Goal: Navigation & Orientation: Find specific page/section

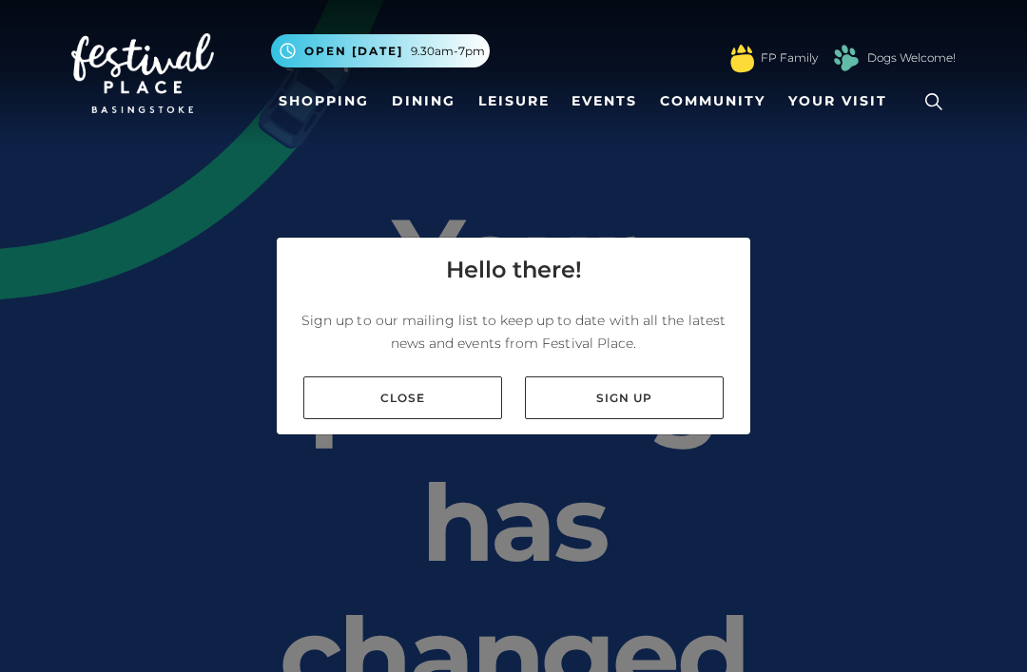
click at [463, 419] on link "Close" at bounding box center [402, 397] width 199 height 43
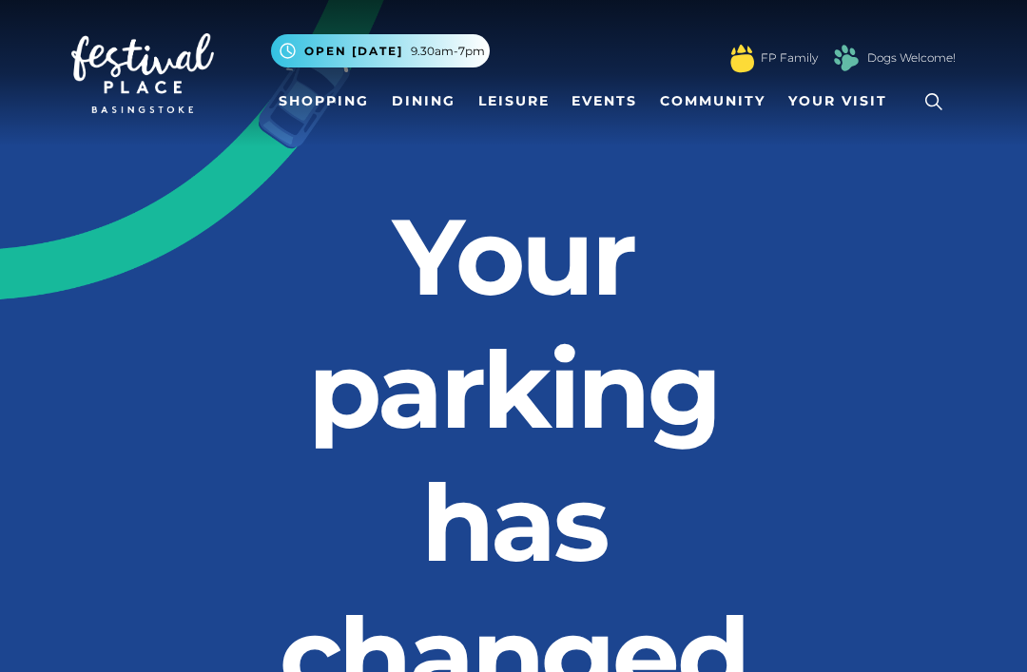
click at [361, 103] on link "Shopping" at bounding box center [324, 101] width 106 height 35
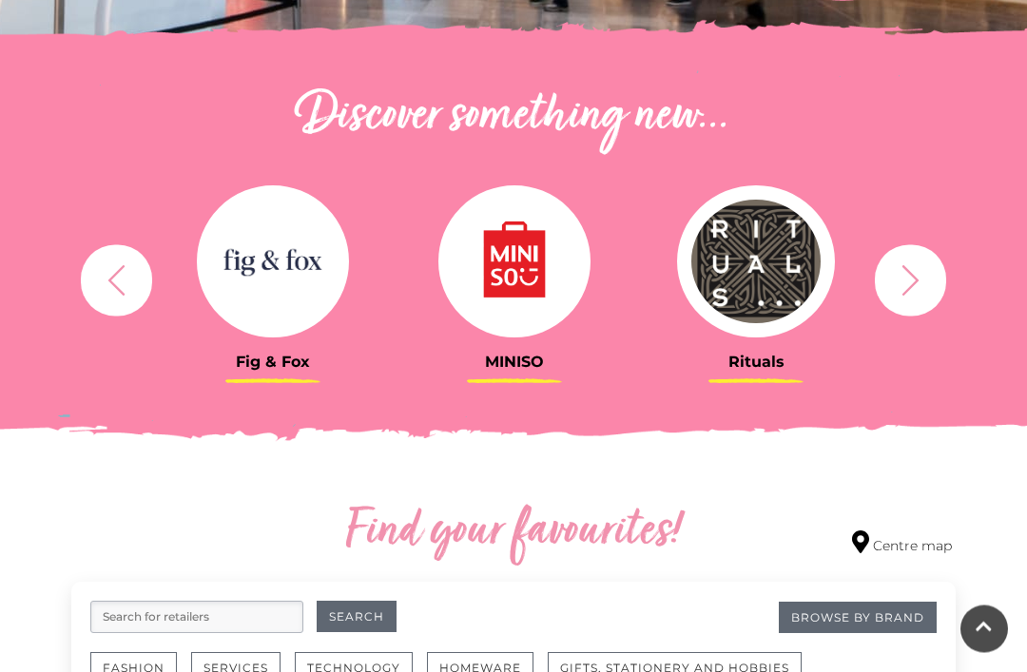
click at [923, 279] on icon "button" at bounding box center [910, 280] width 35 height 35
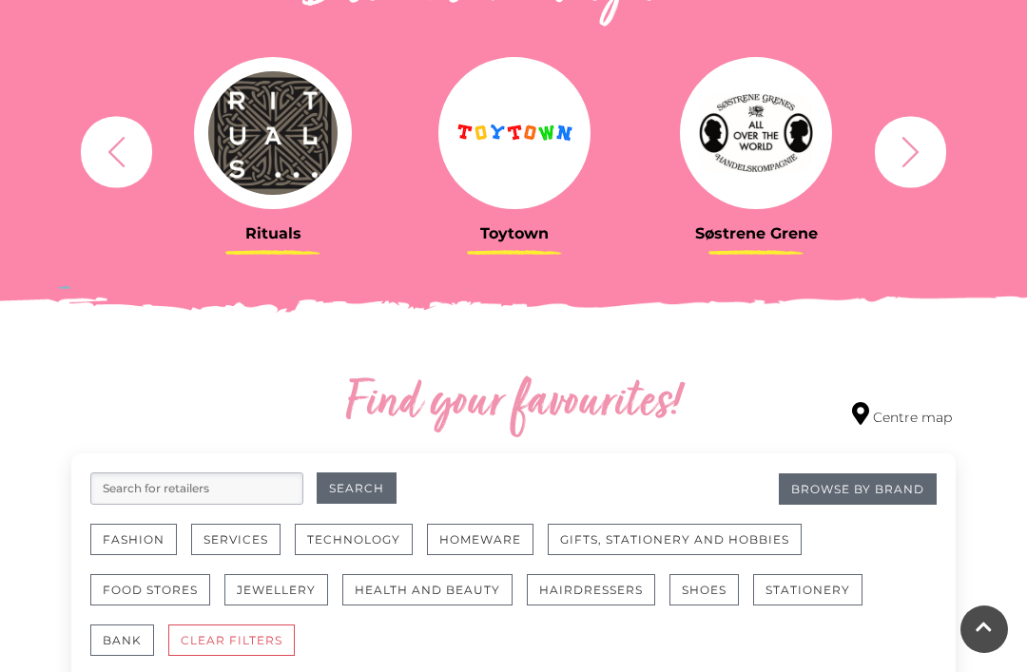
scroll to position [756, 0]
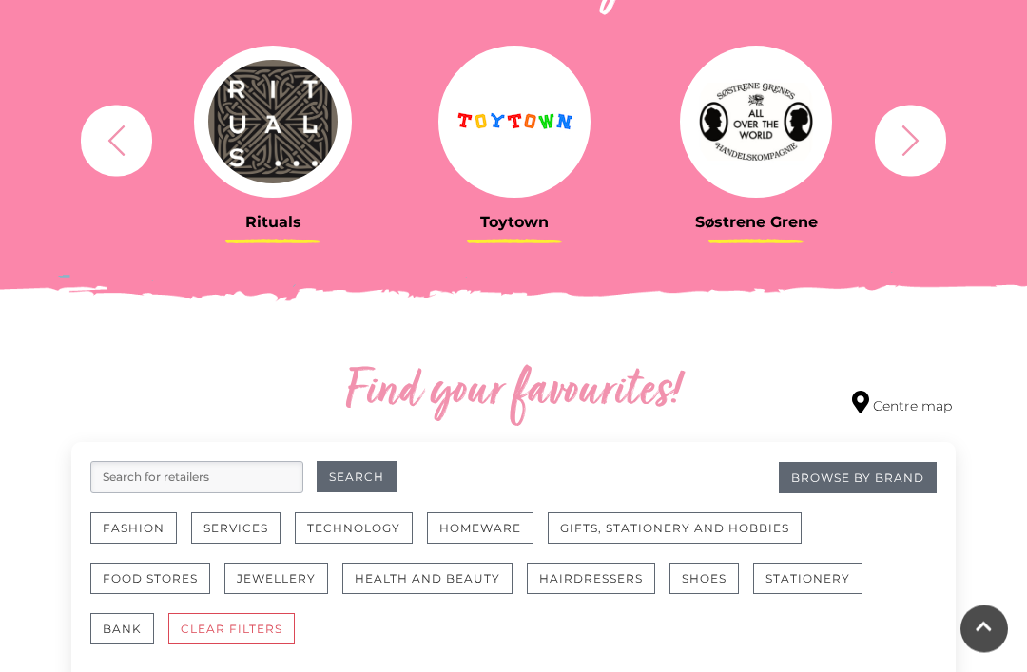
click at [907, 168] on button "button" at bounding box center [910, 141] width 71 height 71
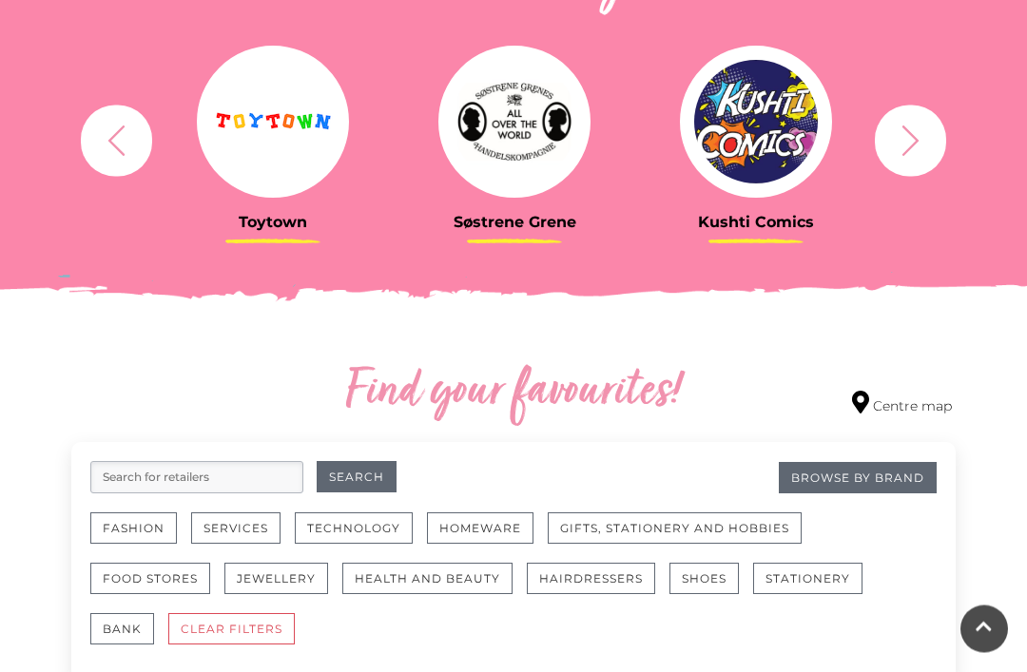
click at [908, 155] on icon "button" at bounding box center [910, 141] width 35 height 35
click at [907, 151] on icon "button" at bounding box center [910, 140] width 17 height 30
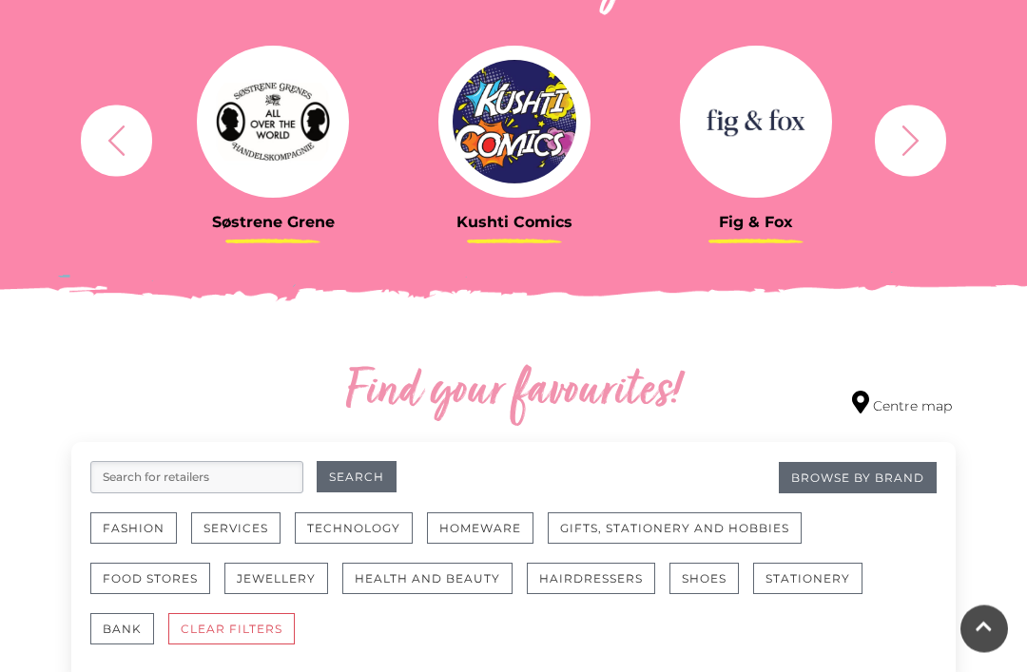
click at [912, 137] on icon "button" at bounding box center [910, 141] width 35 height 35
click at [908, 139] on icon "button" at bounding box center [910, 141] width 35 height 35
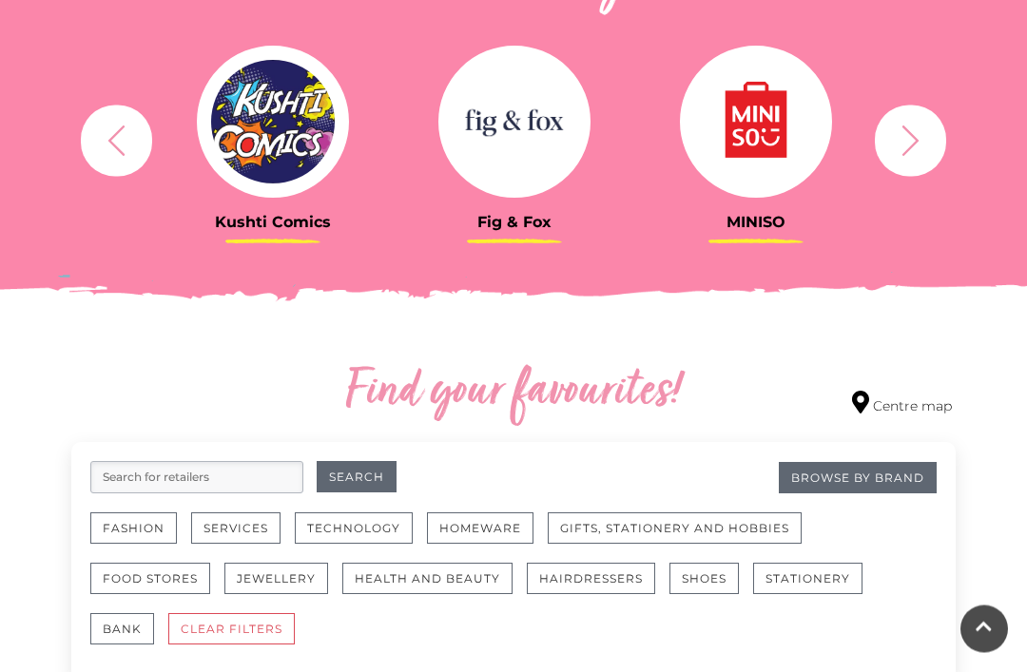
click at [906, 135] on icon "button" at bounding box center [910, 141] width 35 height 35
click at [908, 138] on icon "button" at bounding box center [910, 141] width 35 height 35
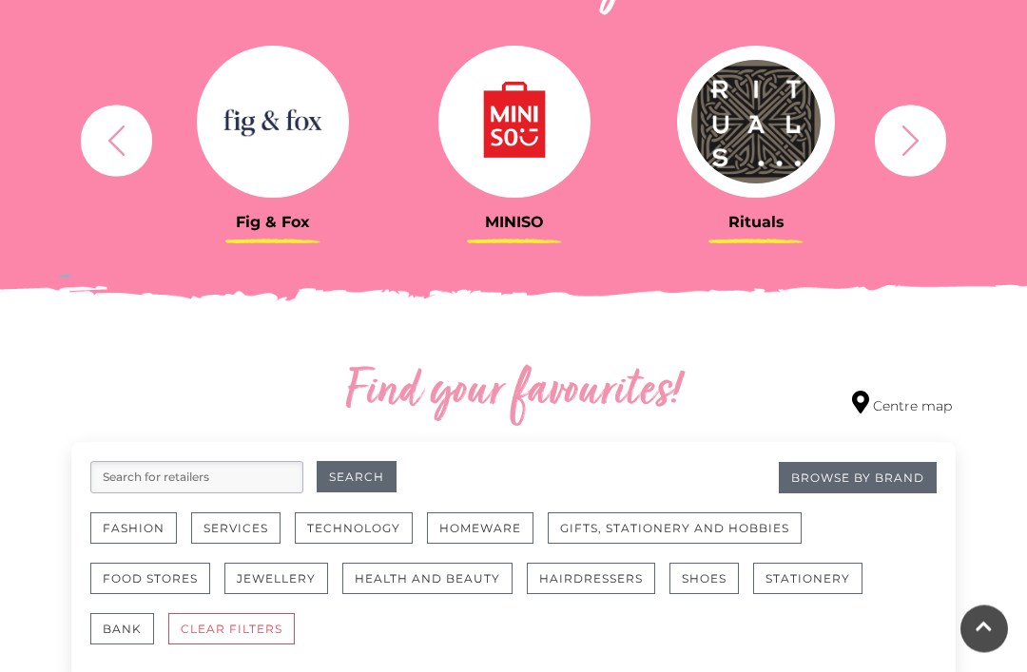
click at [910, 138] on icon "button" at bounding box center [910, 141] width 35 height 35
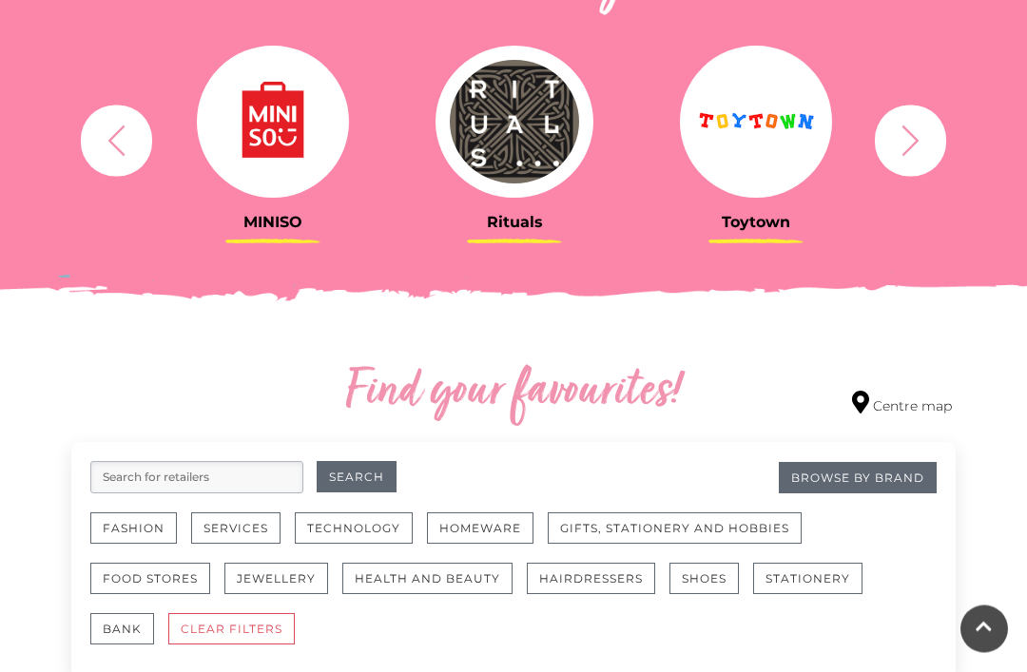
click at [909, 141] on icon "button" at bounding box center [910, 141] width 35 height 35
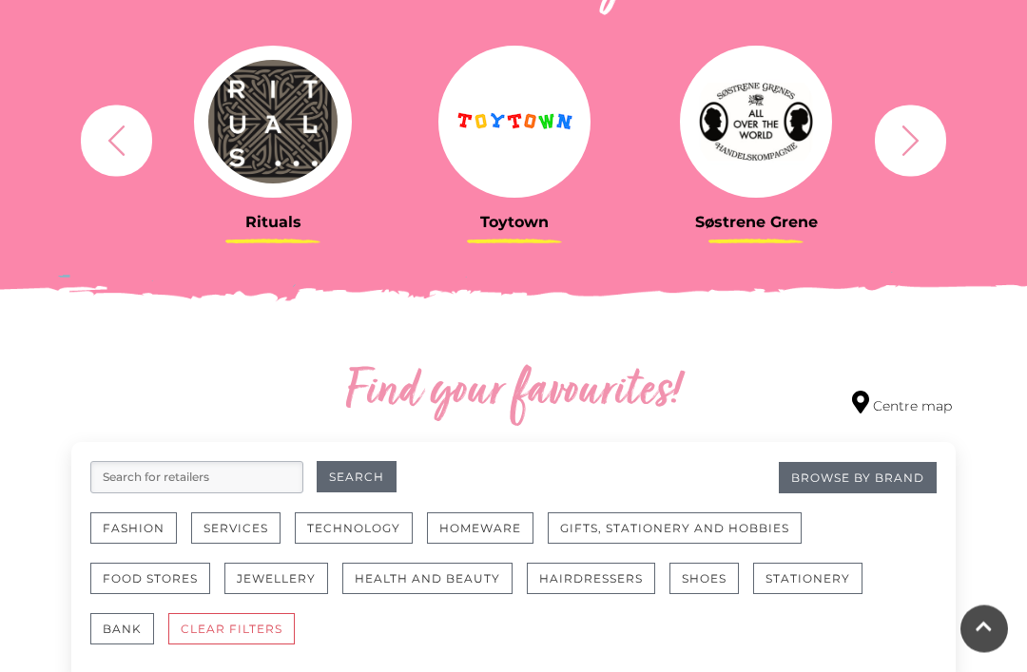
click at [904, 144] on icon "button" at bounding box center [910, 141] width 35 height 35
click at [909, 142] on icon "button" at bounding box center [910, 141] width 35 height 35
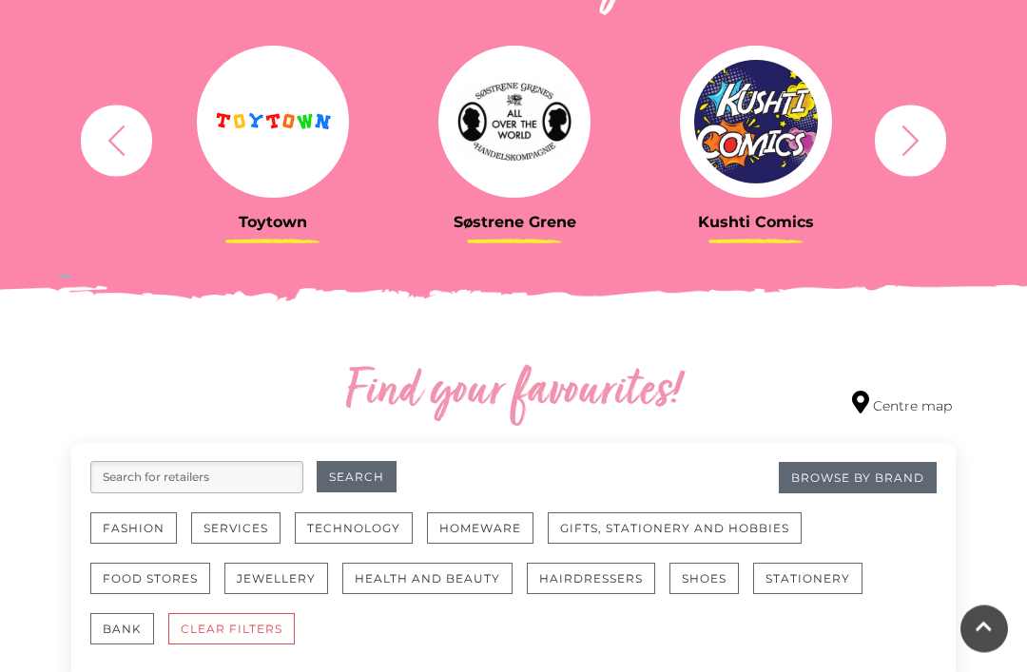
click at [909, 147] on icon "button" at bounding box center [910, 140] width 17 height 30
click at [903, 136] on icon "button" at bounding box center [910, 141] width 35 height 35
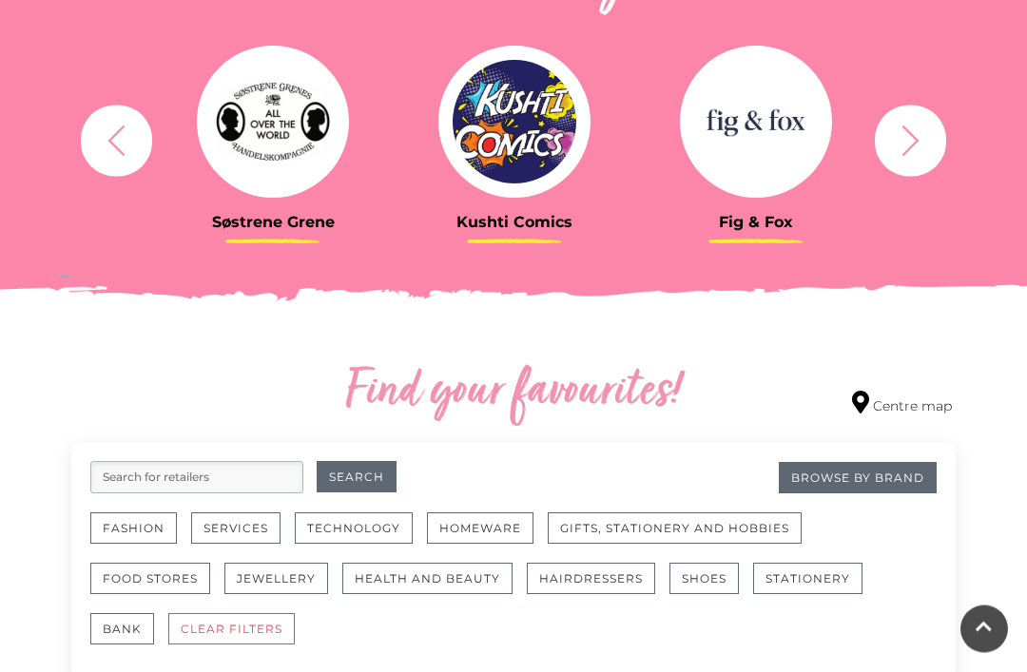
click at [911, 138] on icon "button" at bounding box center [910, 141] width 35 height 35
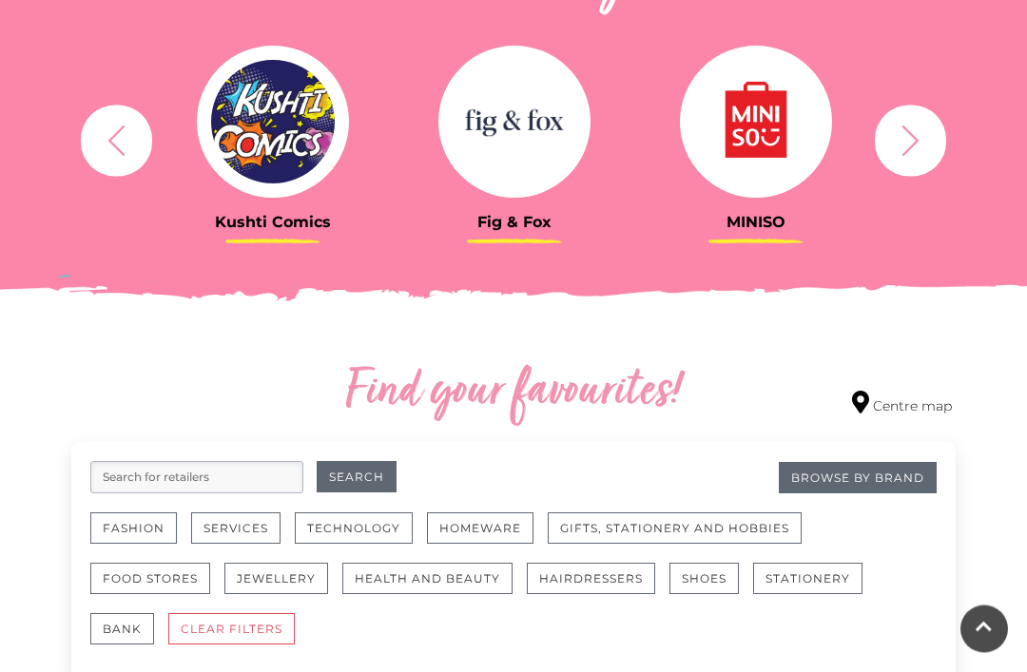
click at [910, 140] on icon "button" at bounding box center [910, 141] width 35 height 35
click at [909, 138] on icon "button" at bounding box center [910, 141] width 35 height 35
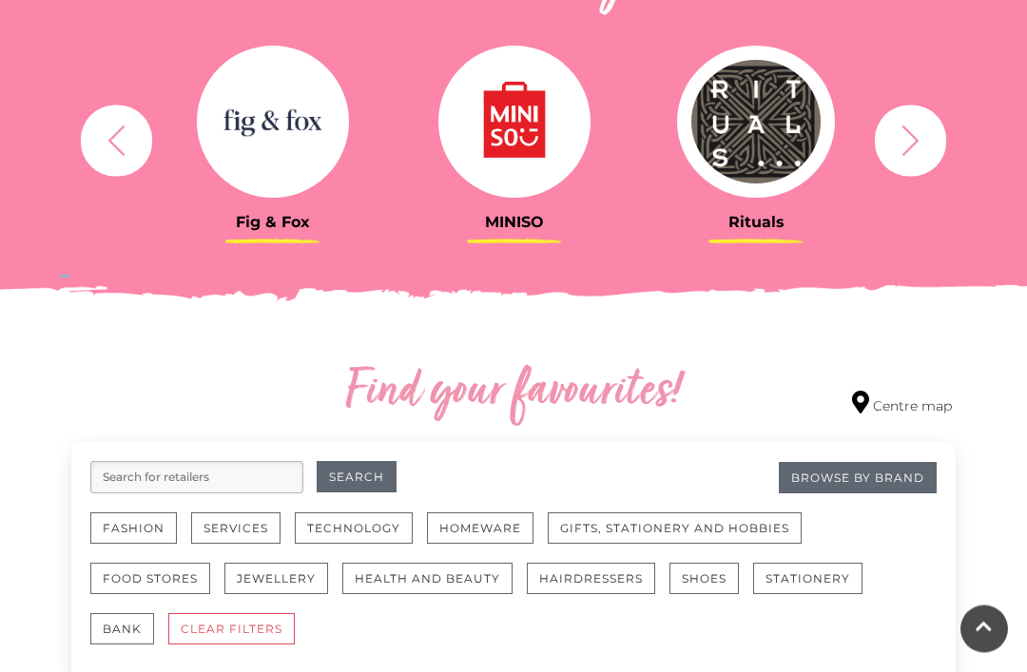
click at [911, 139] on icon "button" at bounding box center [910, 141] width 35 height 35
click at [912, 139] on icon "button" at bounding box center [910, 141] width 35 height 35
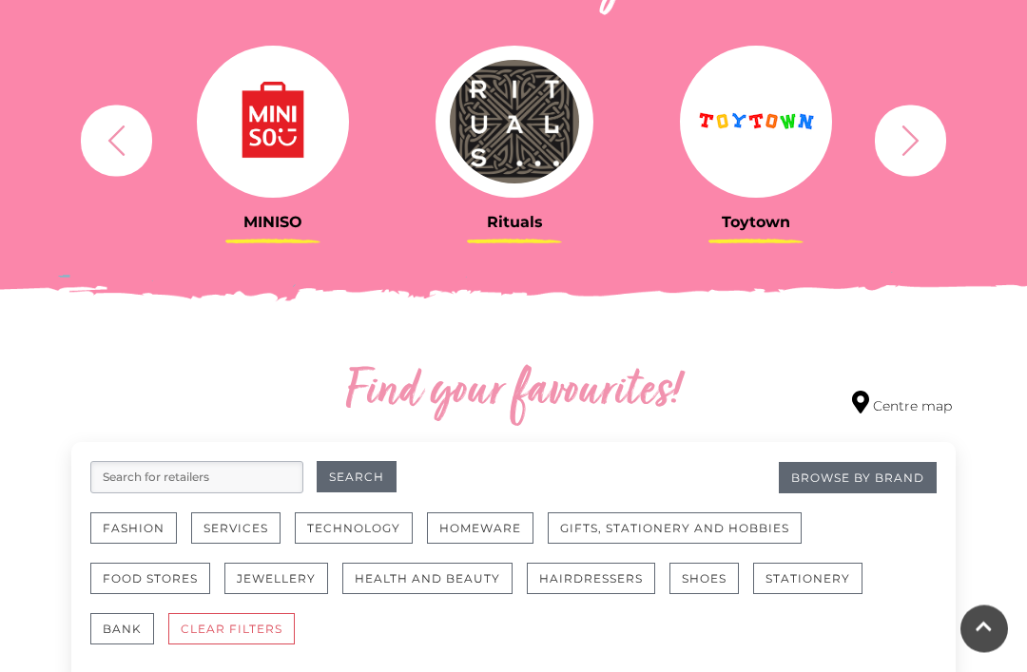
click at [907, 144] on icon "button" at bounding box center [910, 141] width 35 height 35
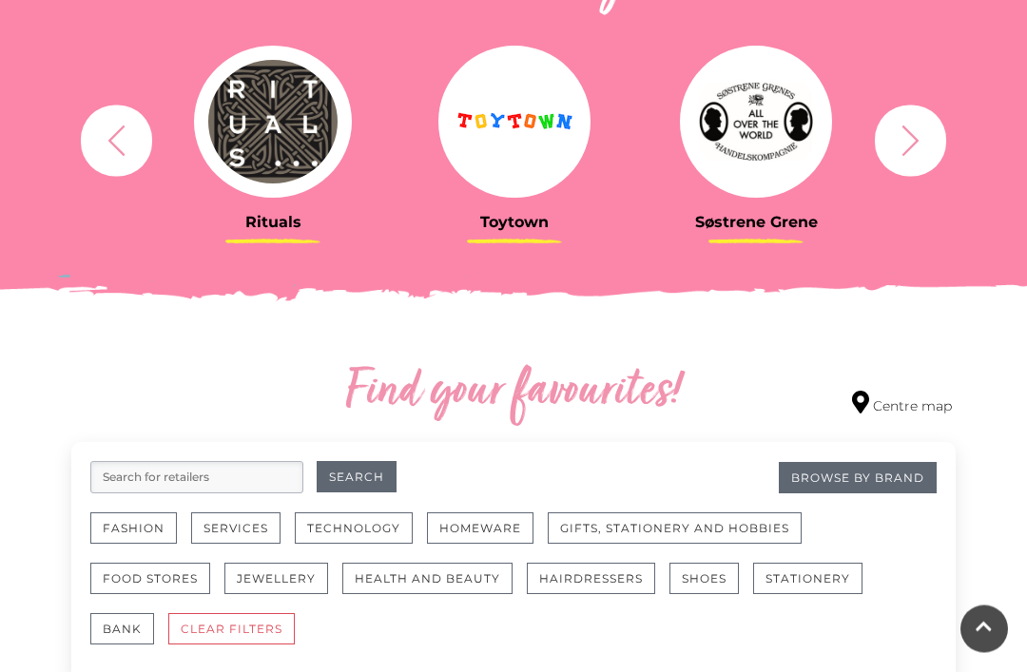
click at [910, 141] on icon "button" at bounding box center [910, 141] width 35 height 35
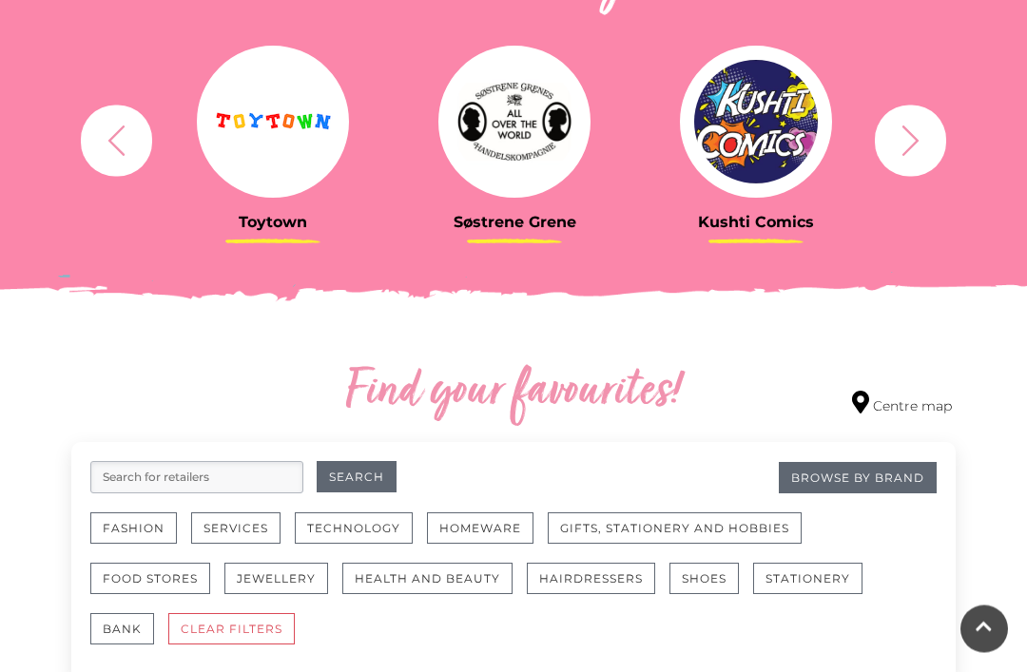
click at [911, 146] on icon "button" at bounding box center [910, 140] width 17 height 30
click at [908, 148] on icon "button" at bounding box center [910, 140] width 17 height 30
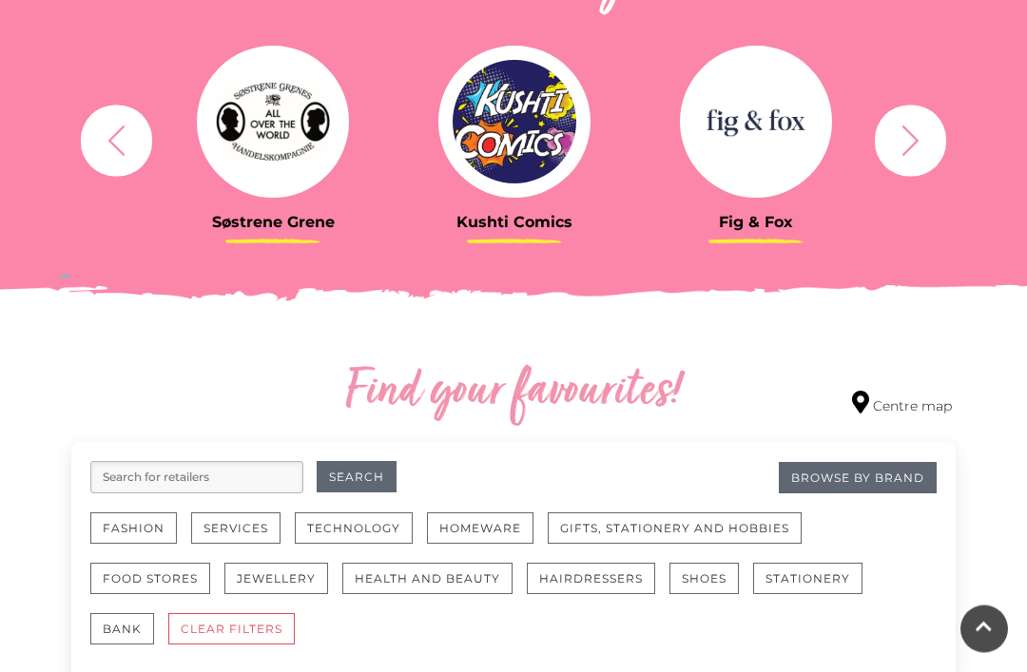
click at [909, 149] on icon "button" at bounding box center [910, 140] width 17 height 30
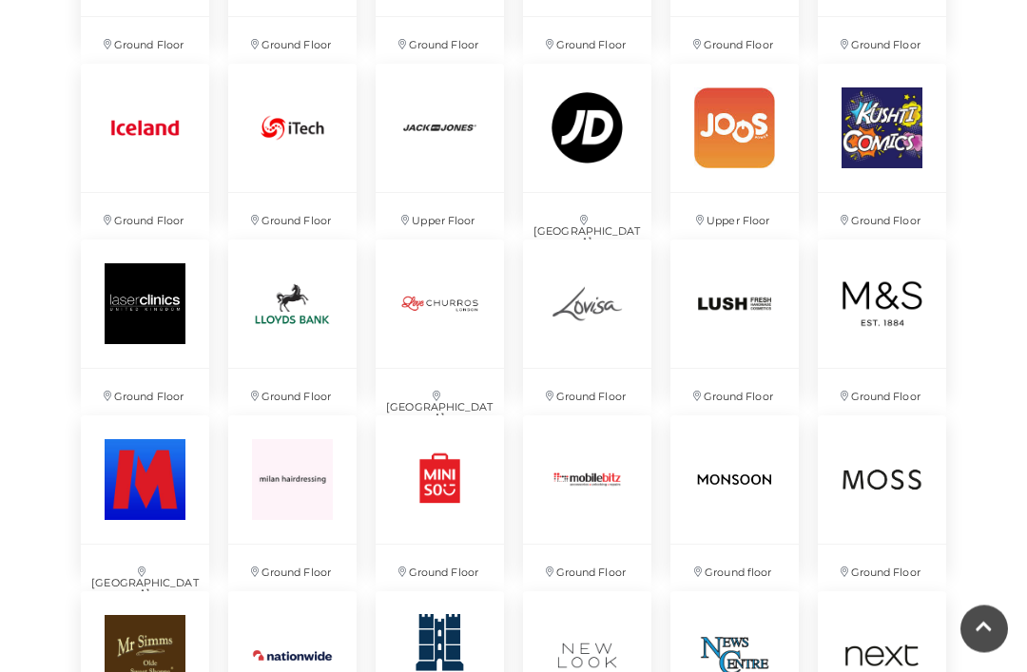
scroll to position [2658, 0]
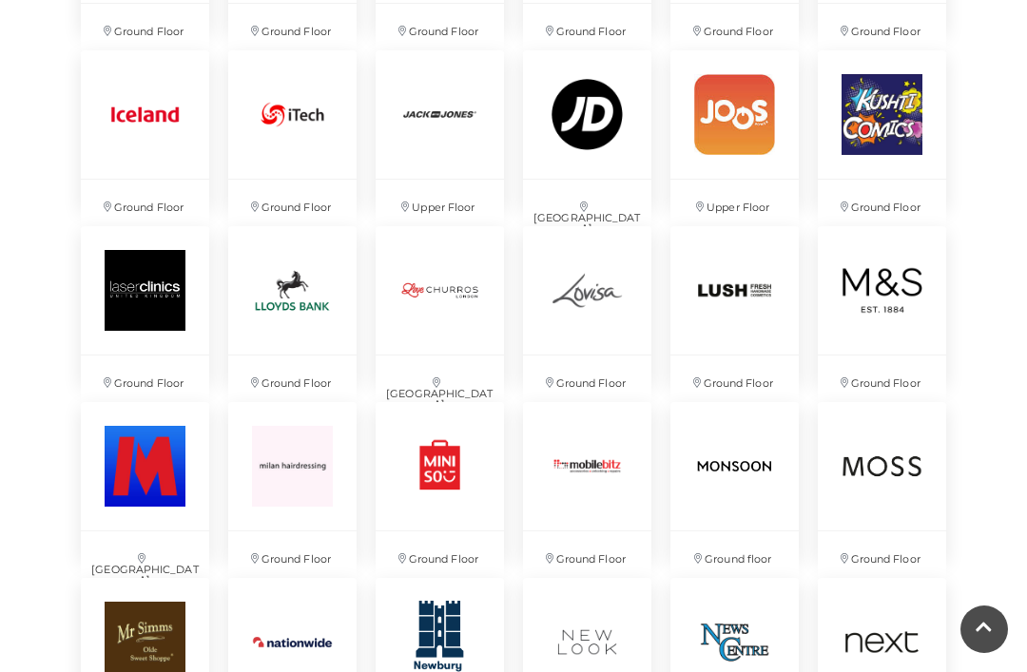
click at [587, 152] on img at bounding box center [587, 114] width 128 height 128
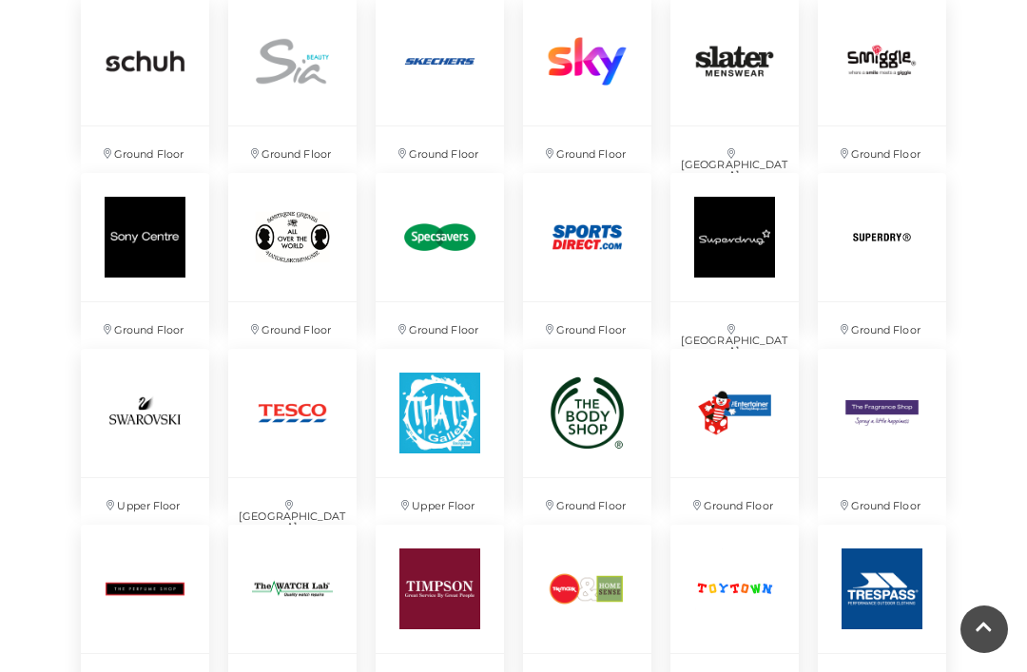
scroll to position [3759, 0]
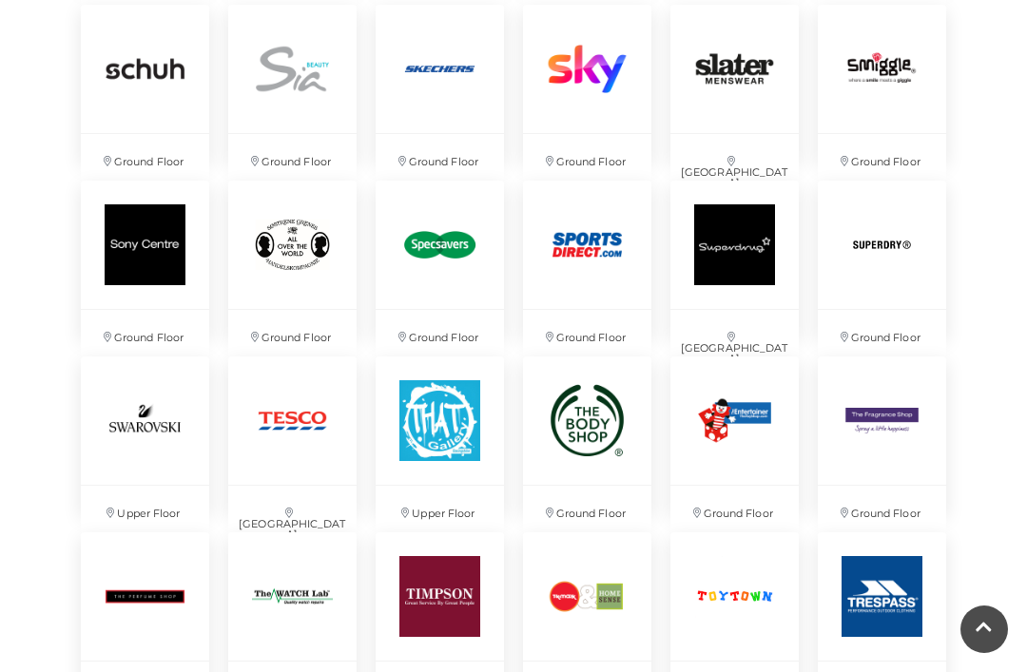
click at [607, 264] on img at bounding box center [587, 245] width 128 height 128
